Goal: Transaction & Acquisition: Purchase product/service

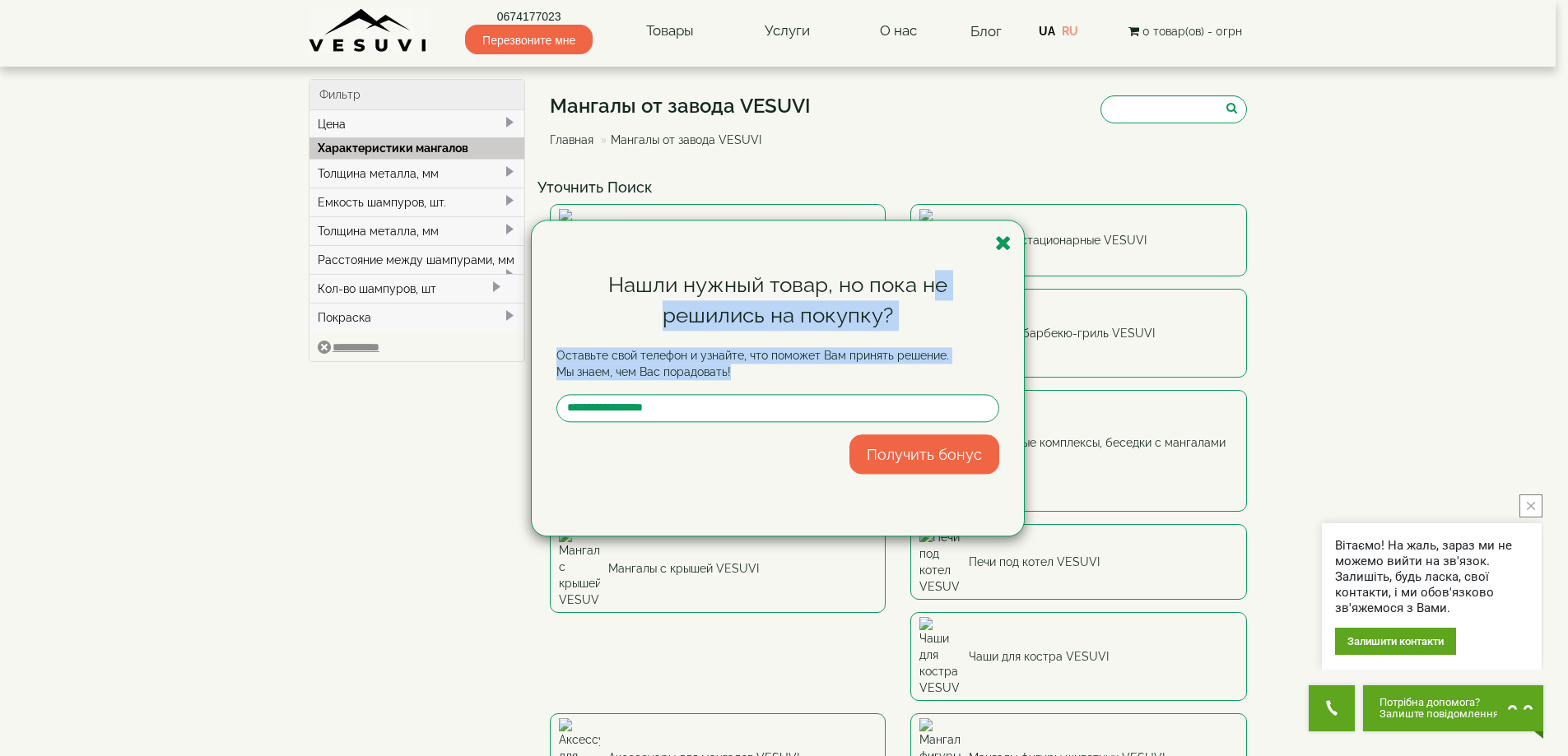
drag, startPoint x: 933, startPoint y: 233, endPoint x: 582, endPoint y: 381, distance: 380.9
click at [540, 390] on div "Нашли нужный товар, но пока не решились на покупку? Оставьте свой телефон и узн…" at bounding box center [778, 378] width 492 height 315
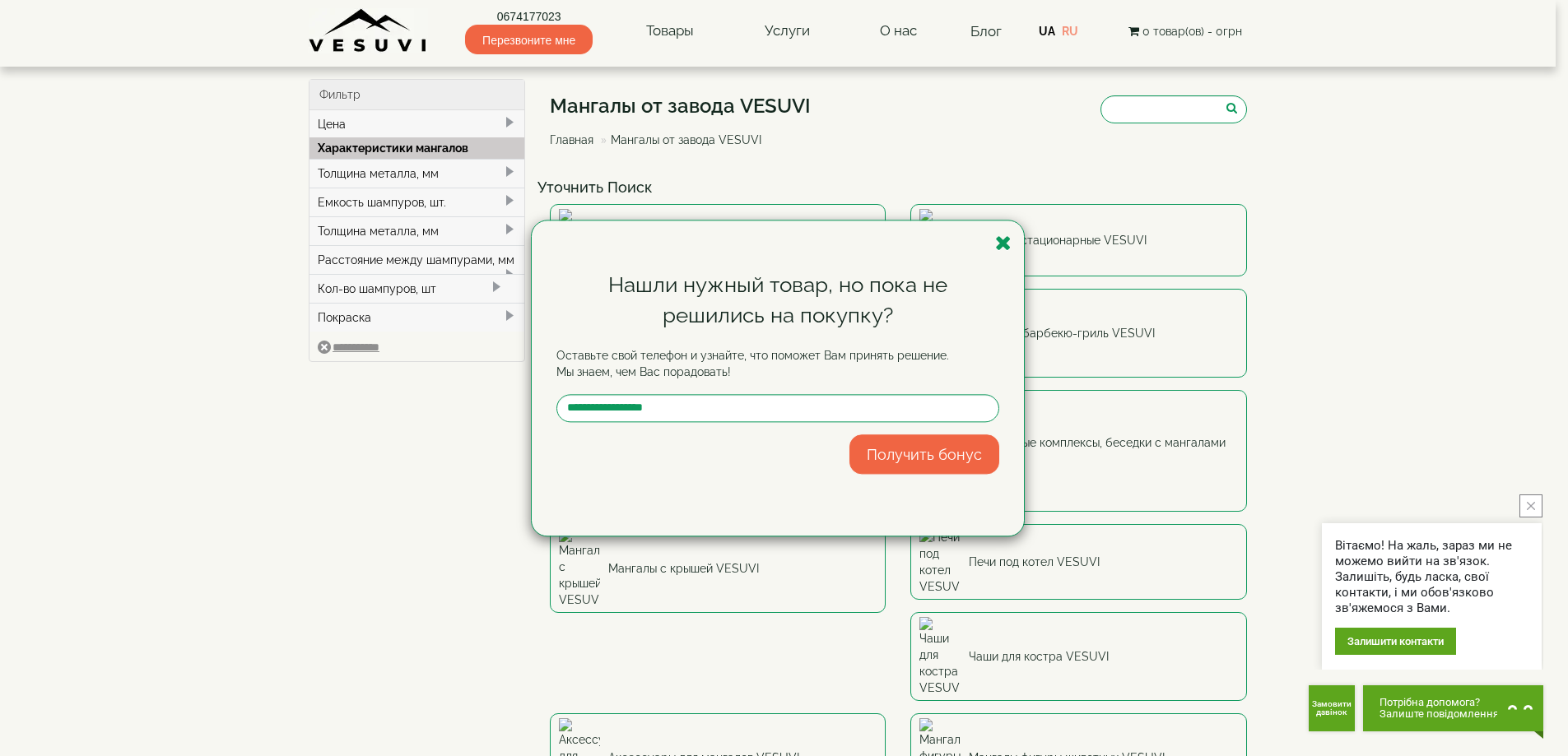
click at [833, 241] on div "Нашли нужный товар, но пока не решились на покупку? Оставьте свой телефон и узн…" at bounding box center [778, 378] width 492 height 315
drag, startPoint x: 833, startPoint y: 241, endPoint x: 823, endPoint y: 180, distance: 61.8
click at [823, 180] on div "Нашли нужный товар, но пока не решились на покупку? Оставьте свой телефон и узн…" at bounding box center [784, 378] width 1568 height 756
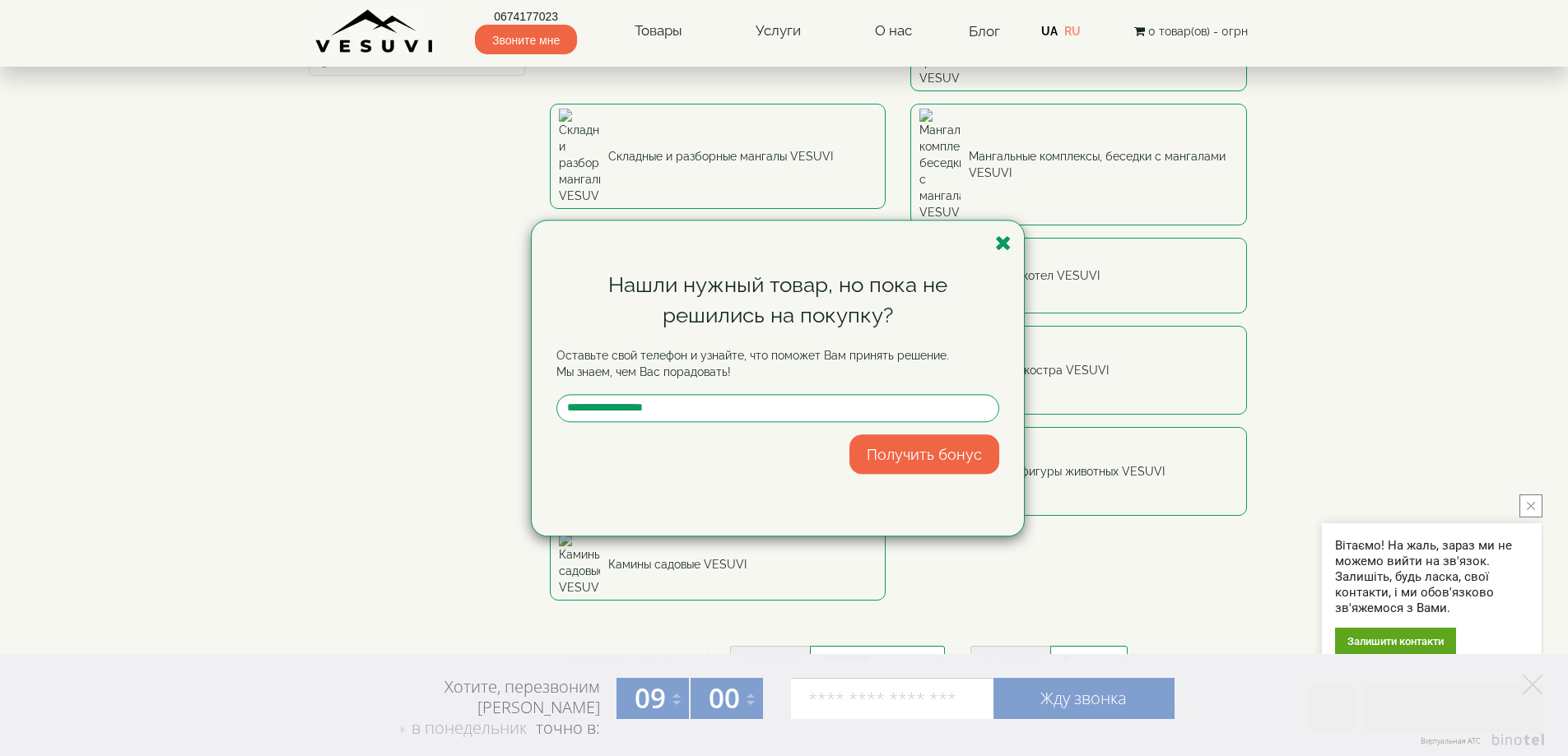
scroll to position [246, 0]
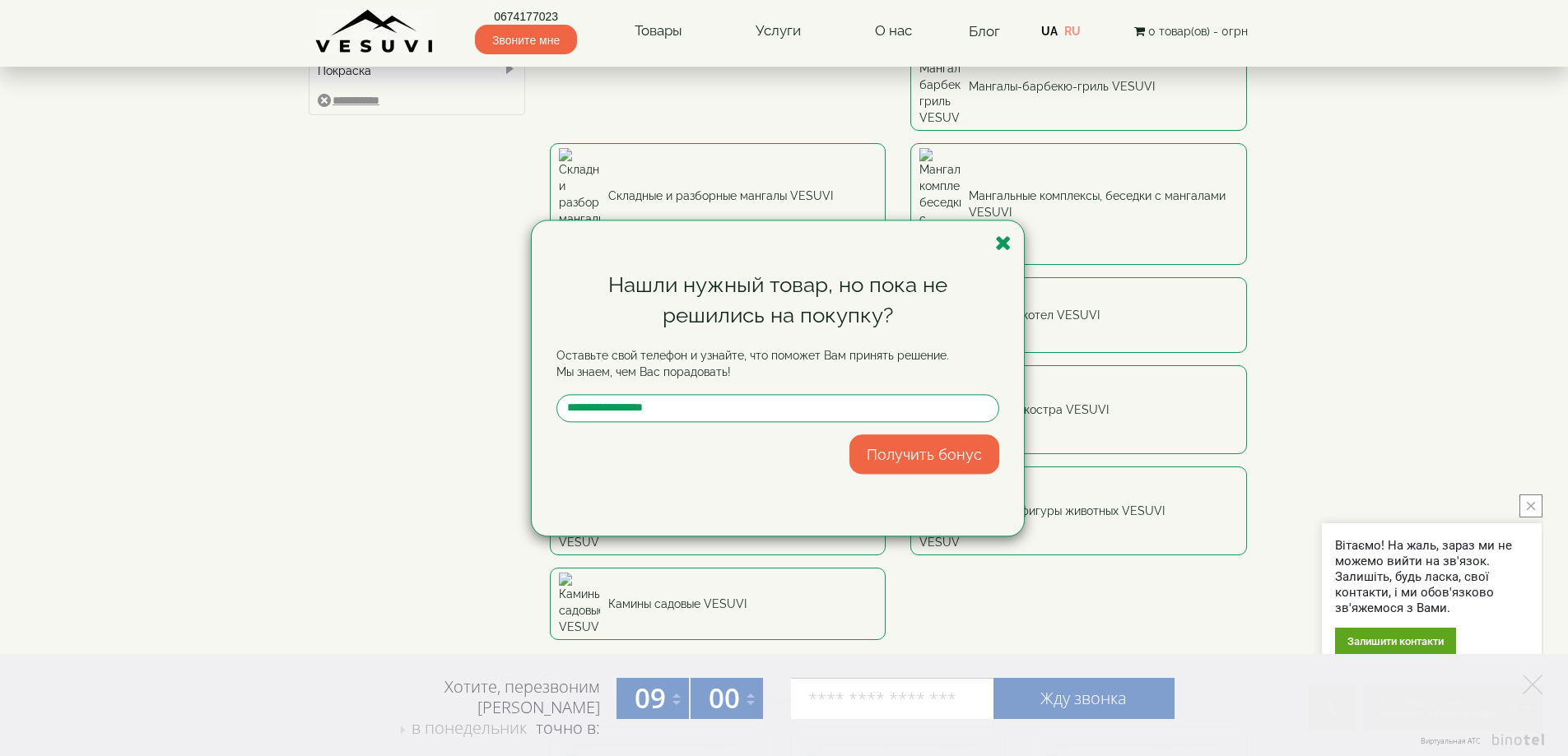
click at [953, 173] on div "Нашли нужный товар, но пока не решились на покупку? Оставьте свой телефон и узн…" at bounding box center [784, 378] width 1568 height 756
click at [1006, 239] on icon "button" at bounding box center [1004, 243] width 17 height 20
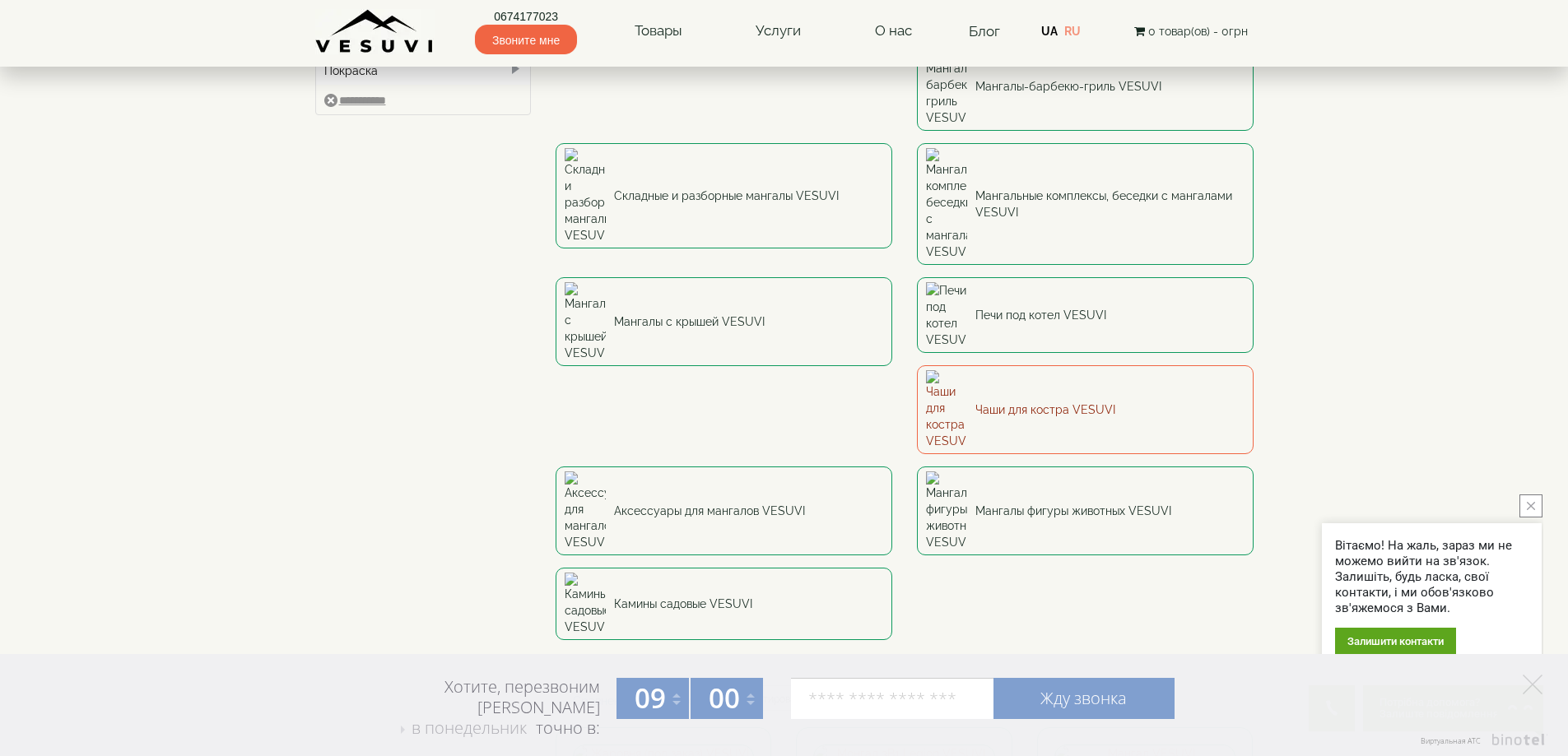
click at [1011, 402] on font "Чаши для костра VESUVI" at bounding box center [1045, 410] width 140 height 17
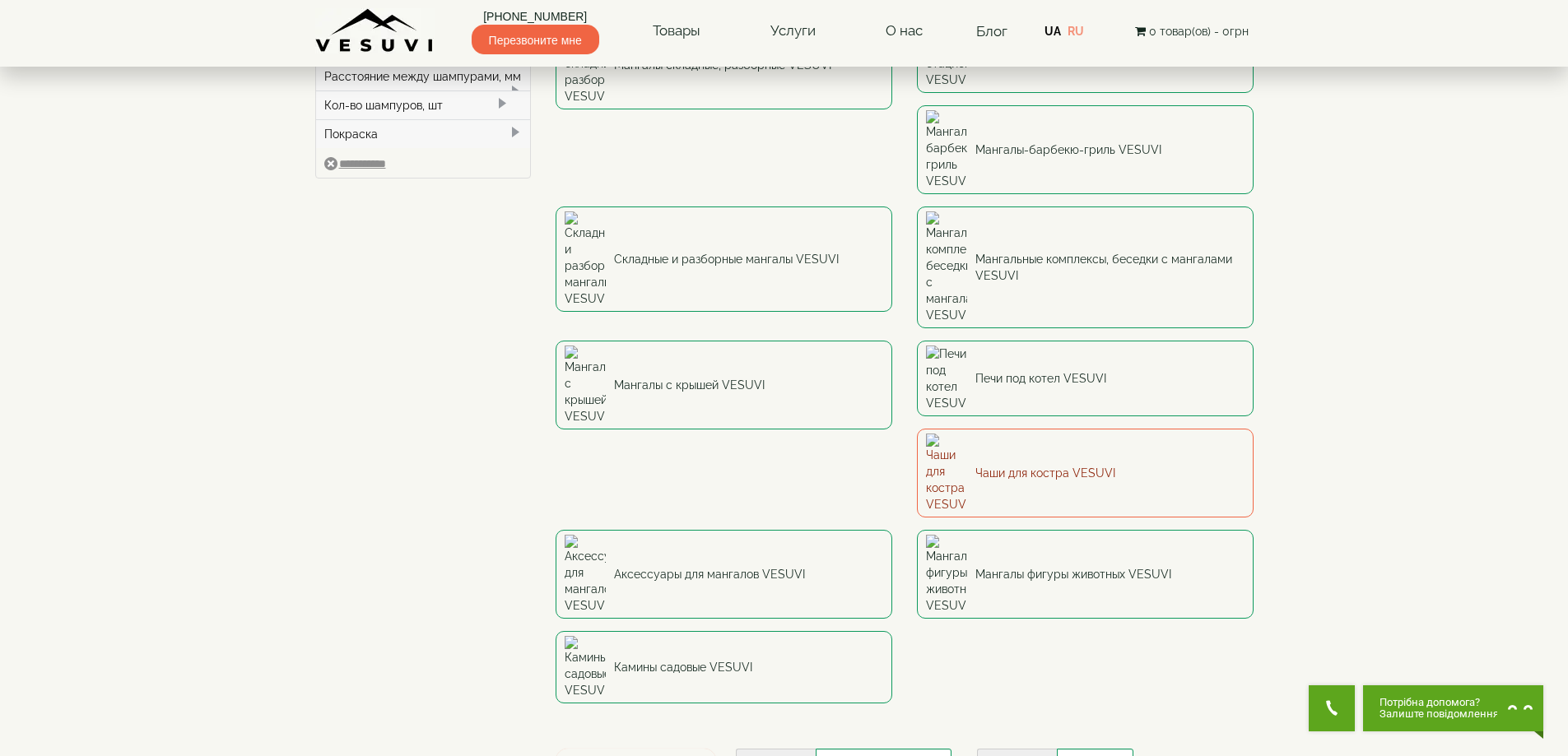
scroll to position [164, 0]
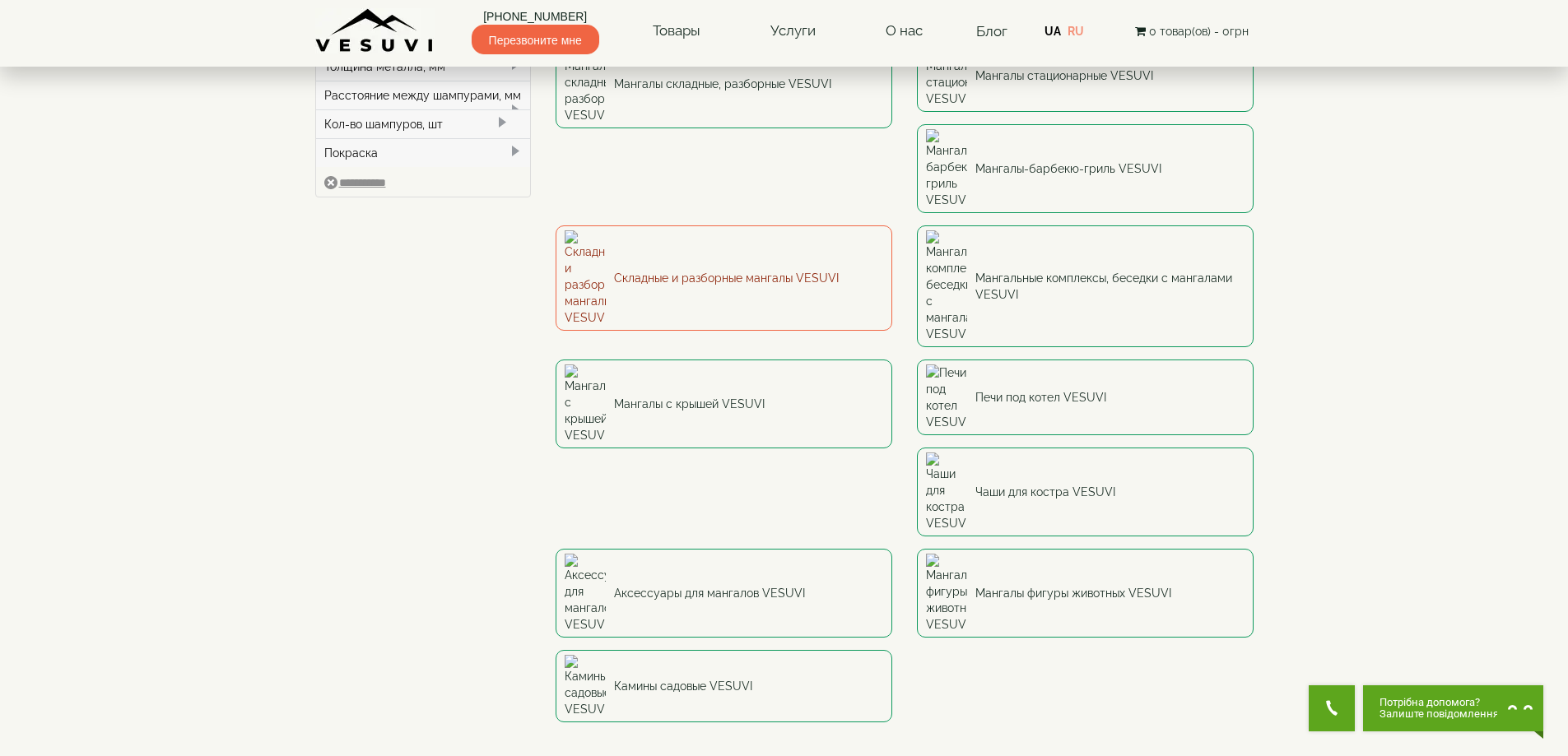
click at [606, 231] on img at bounding box center [585, 278] width 42 height 95
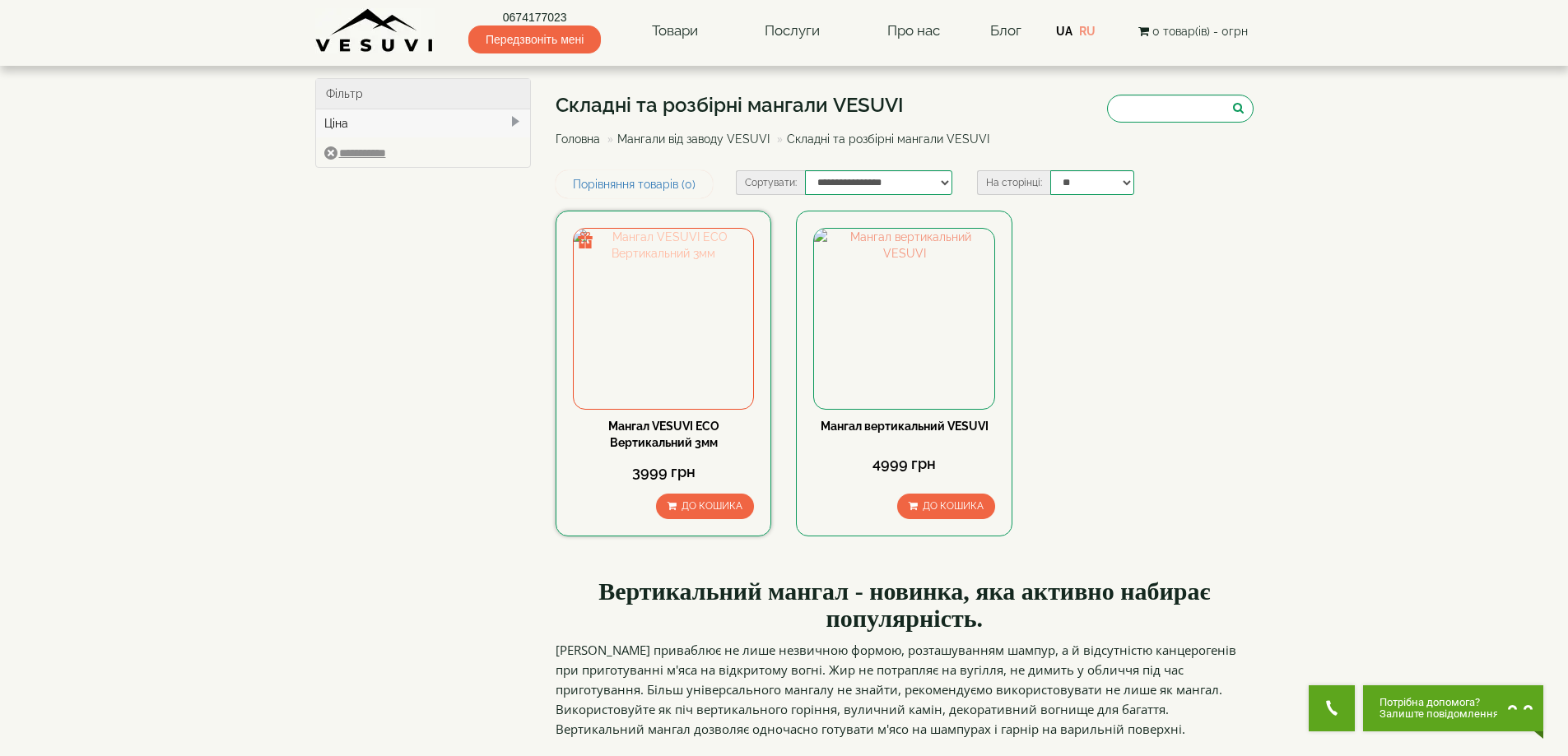
click at [646, 322] on img at bounding box center [663, 318] width 179 height 179
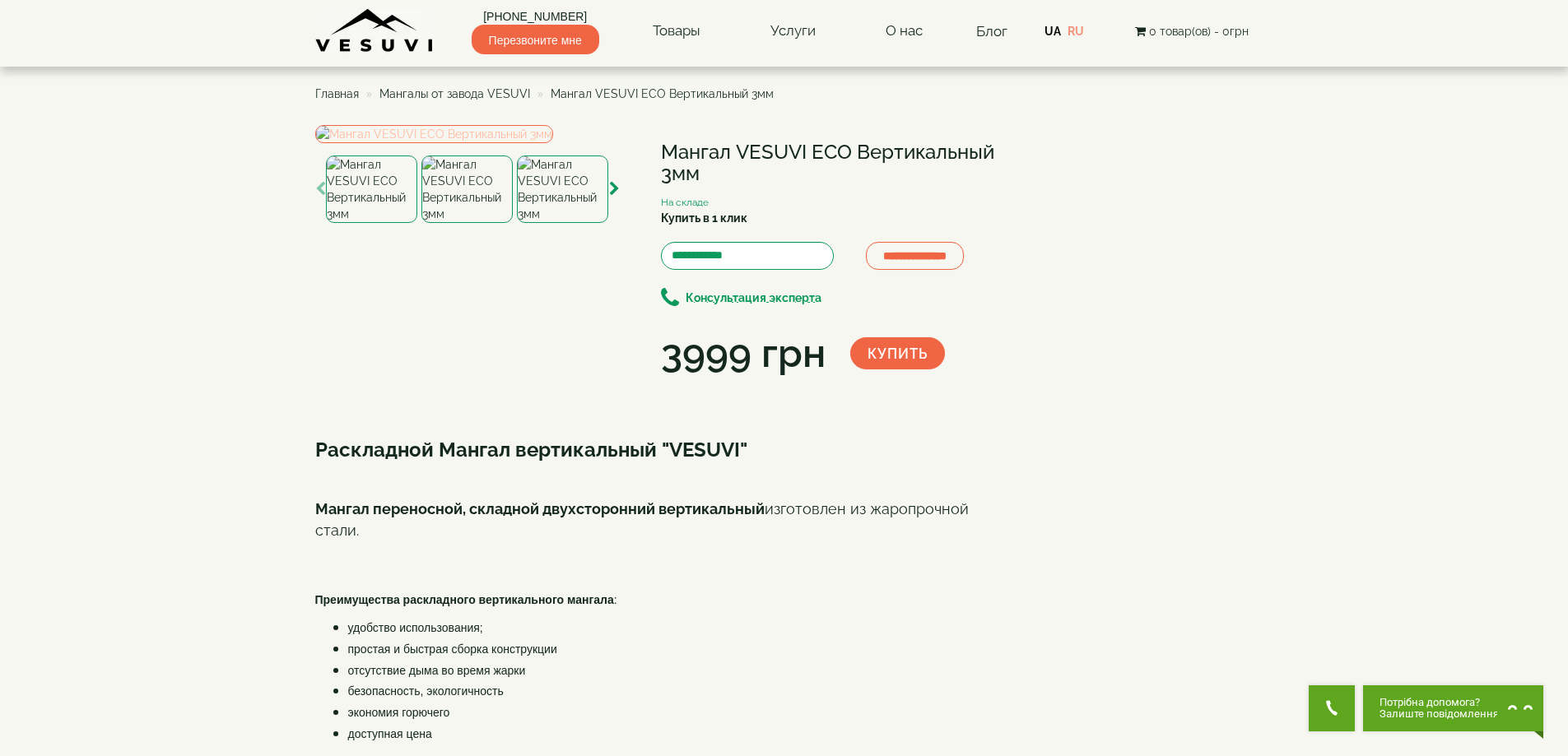
click at [417, 143] on img at bounding box center [434, 135] width 238 height 18
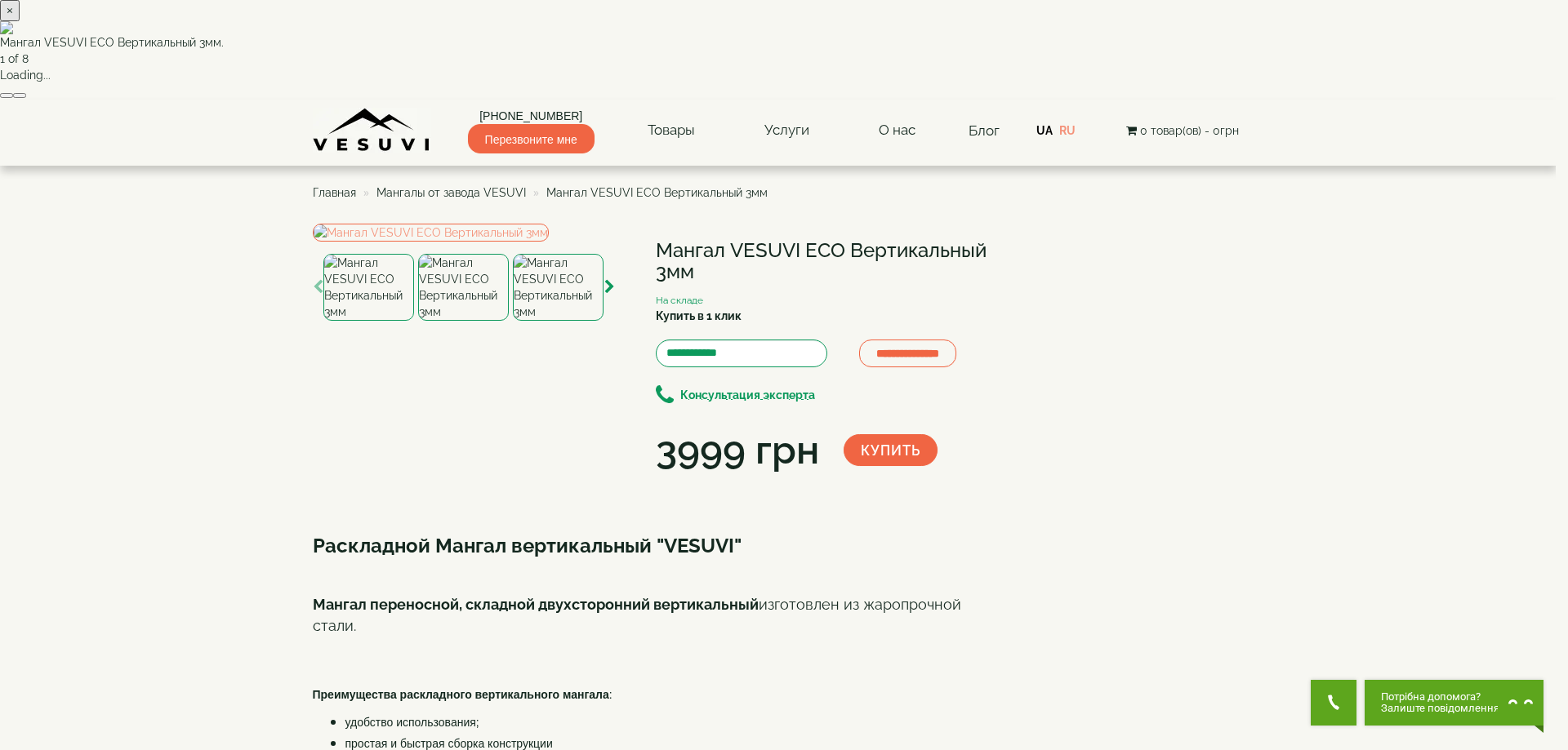
click at [27, 98] on button "button" at bounding box center [19, 95] width 13 height 5
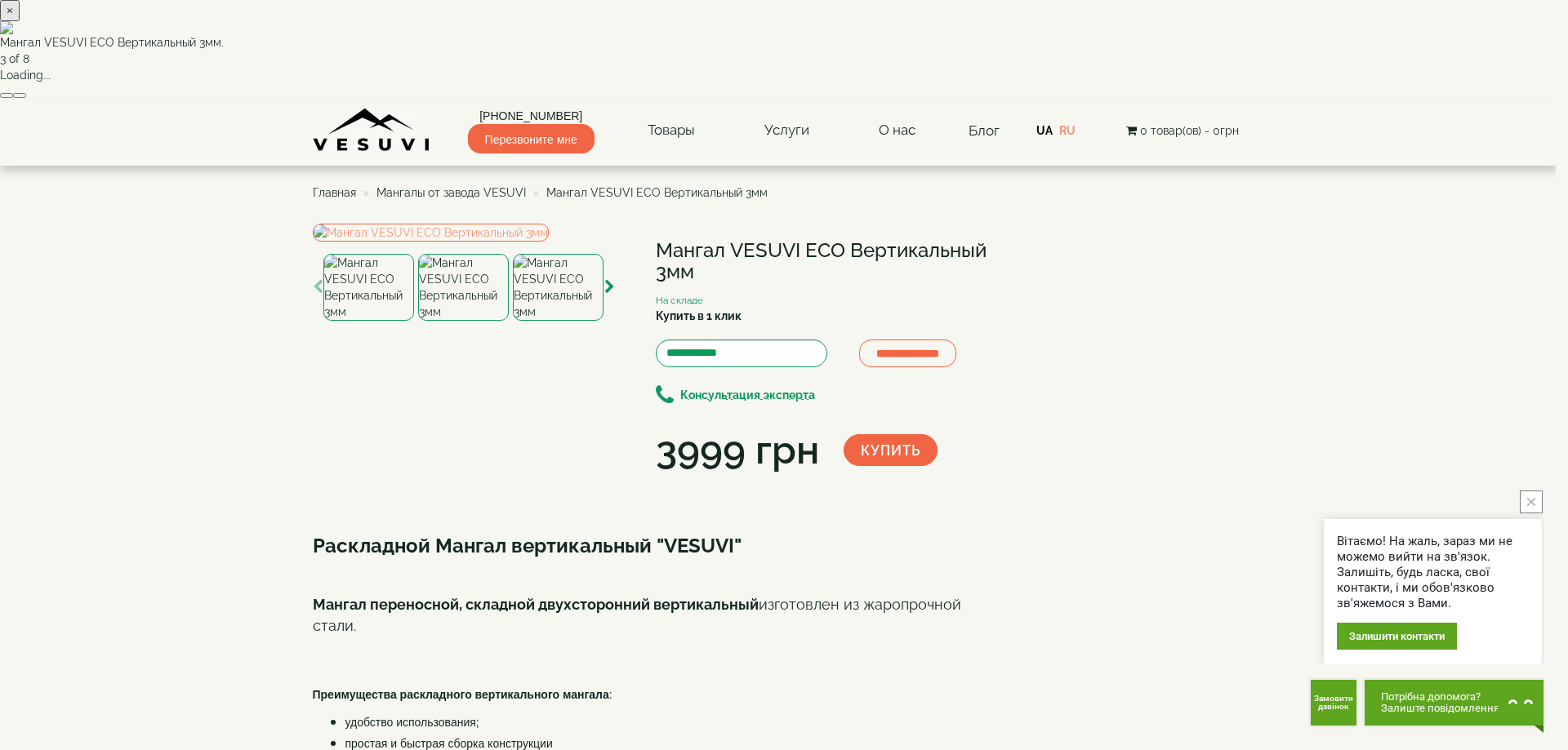
click at [27, 98] on button "button" at bounding box center [19, 95] width 13 height 5
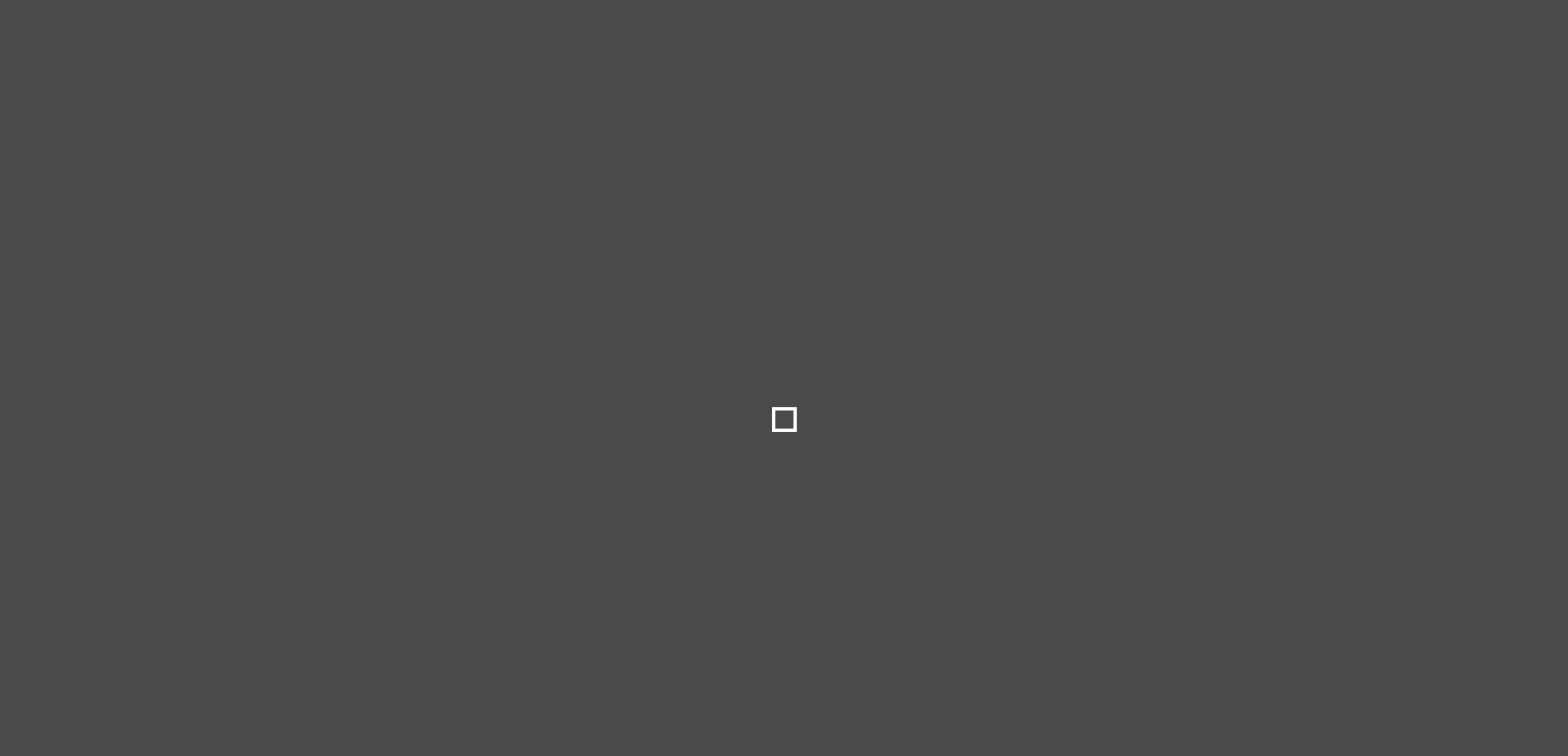
select select
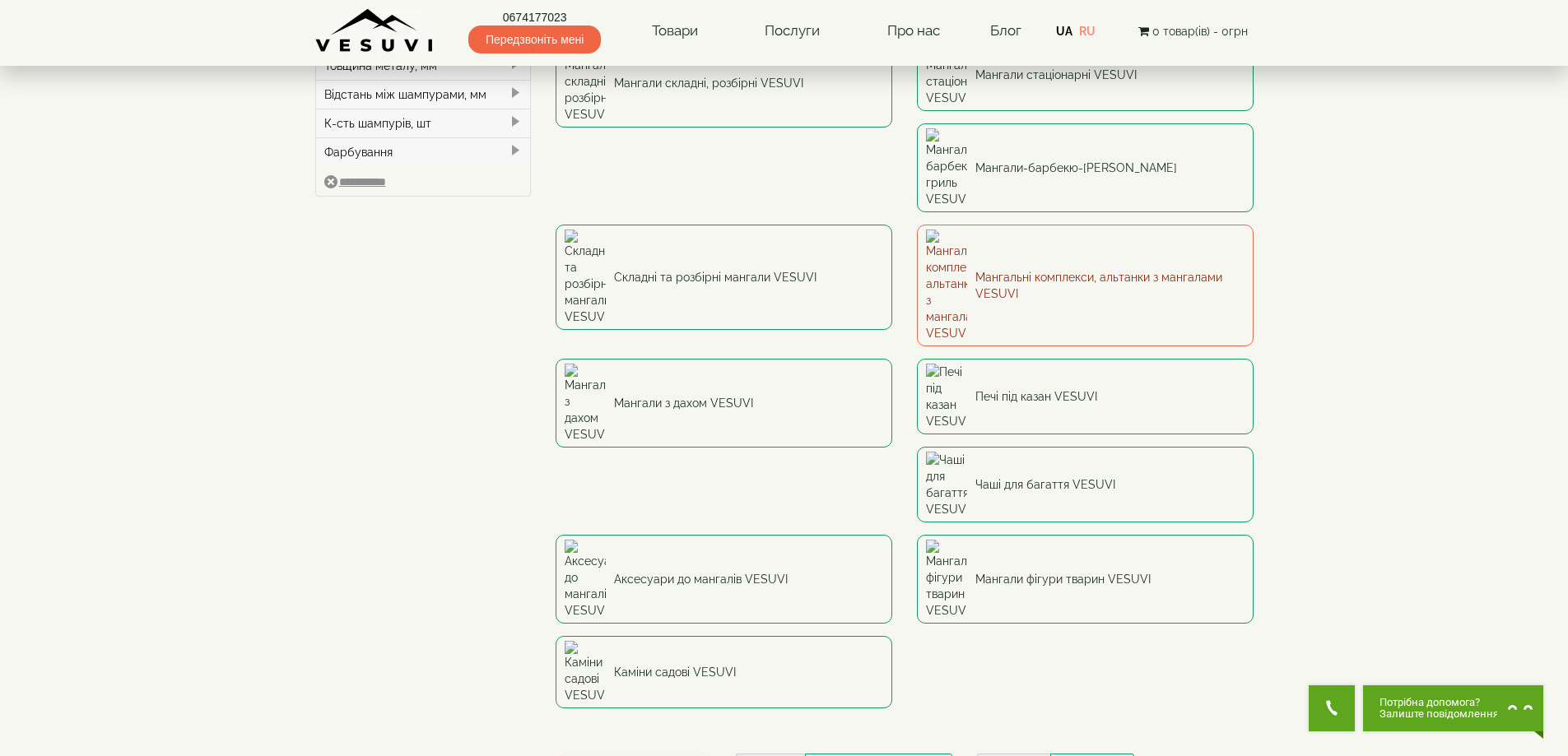
click at [917, 224] on link "Мангальні комплекси, альтанки з мангалами VESUVI" at bounding box center [1085, 285] width 337 height 122
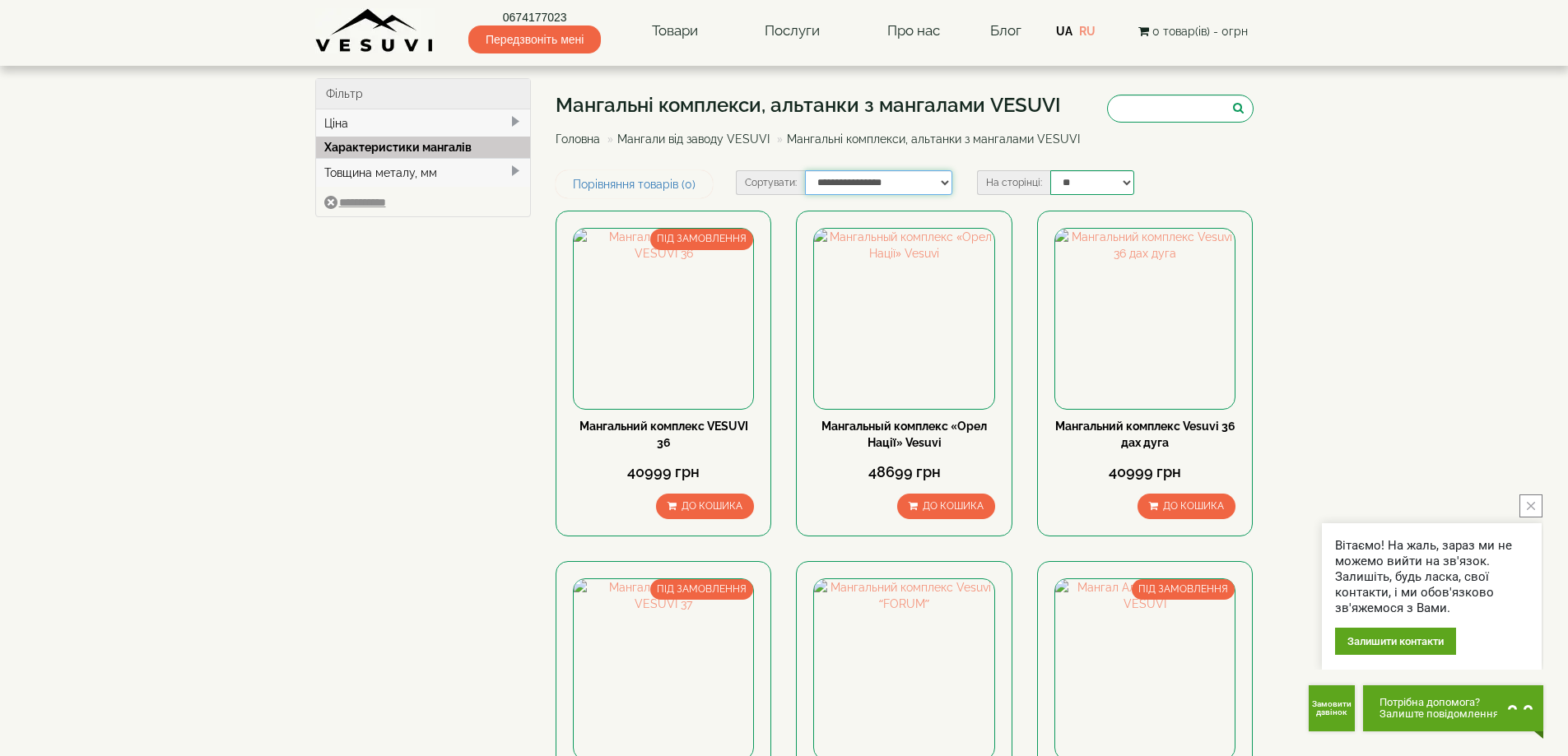
click at [946, 179] on select "**********" at bounding box center [879, 183] width 148 height 25
select select "**********"
click at [805, 171] on select "**********" at bounding box center [879, 183] width 148 height 25
